Goal: Find specific page/section: Find specific page/section

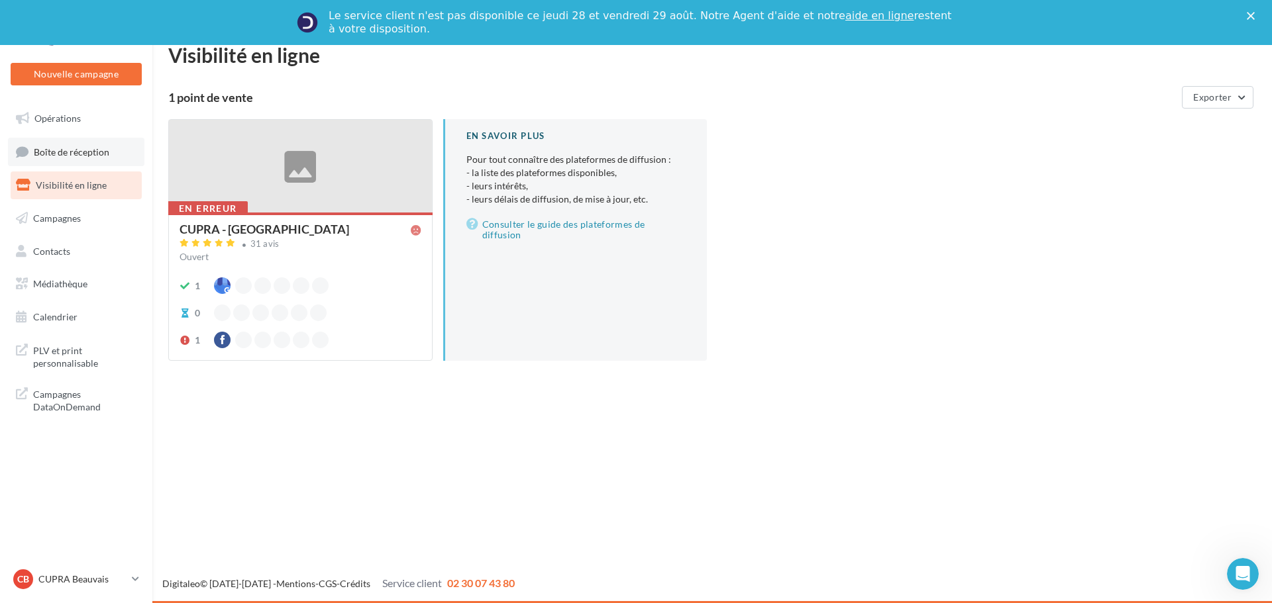
click at [66, 159] on link "Boîte de réception" at bounding box center [76, 152] width 136 height 28
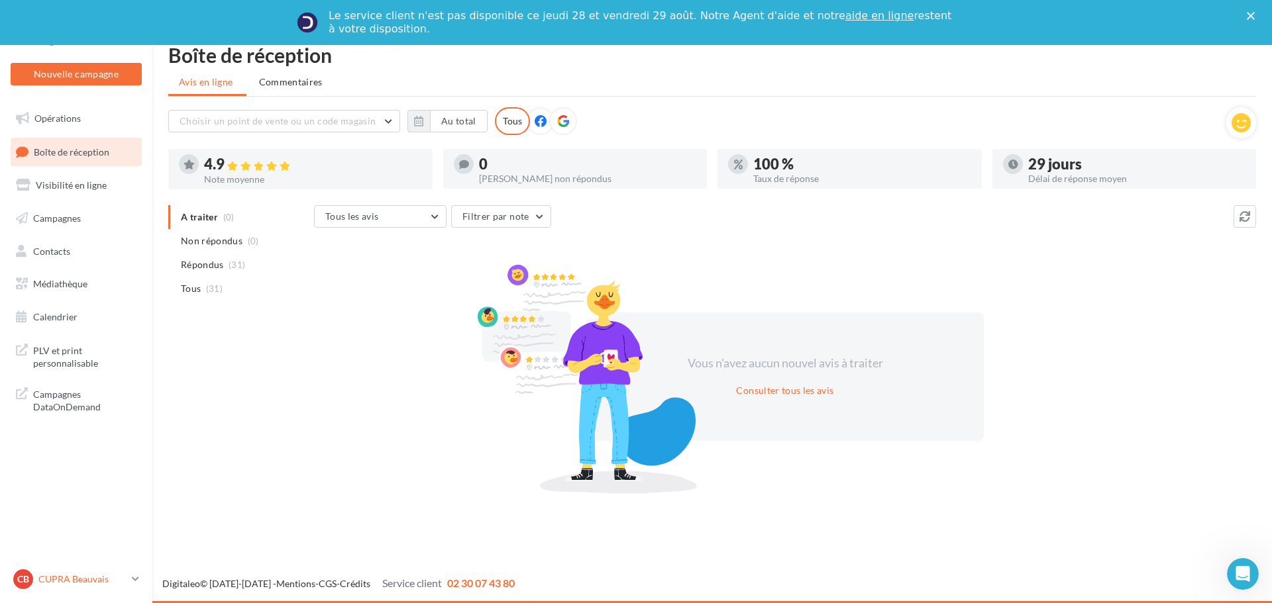
click at [134, 574] on icon at bounding box center [135, 579] width 7 height 11
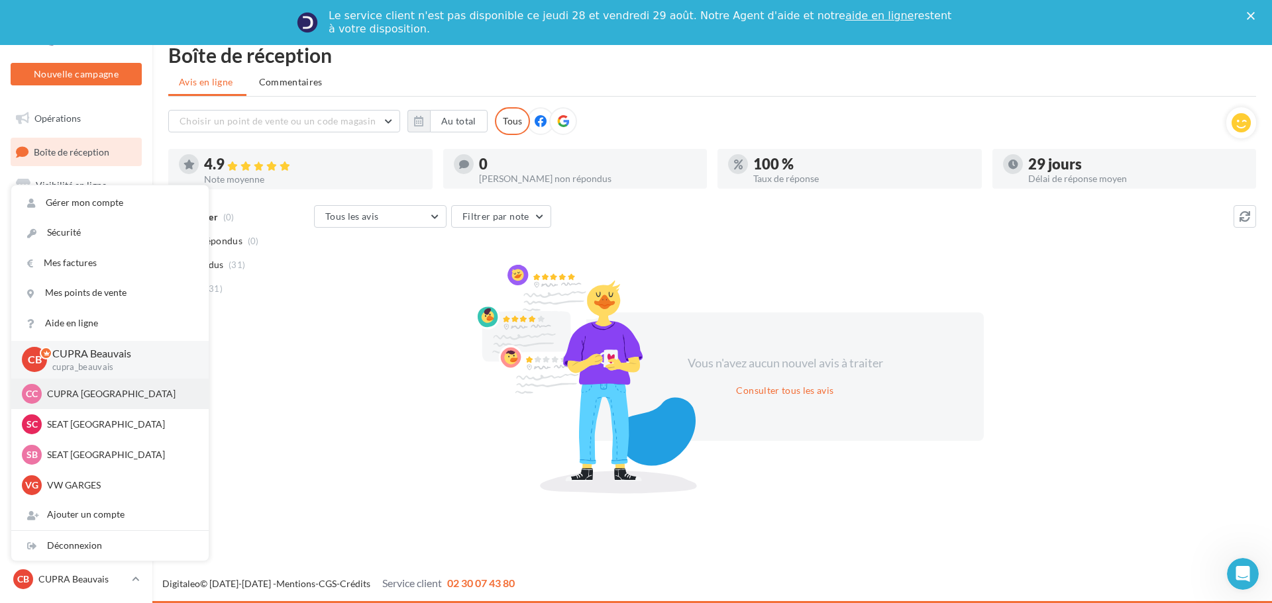
click at [81, 390] on p "CUPRA [GEOGRAPHIC_DATA]" at bounding box center [120, 394] width 146 height 13
